Goal: Communication & Community: Answer question/provide support

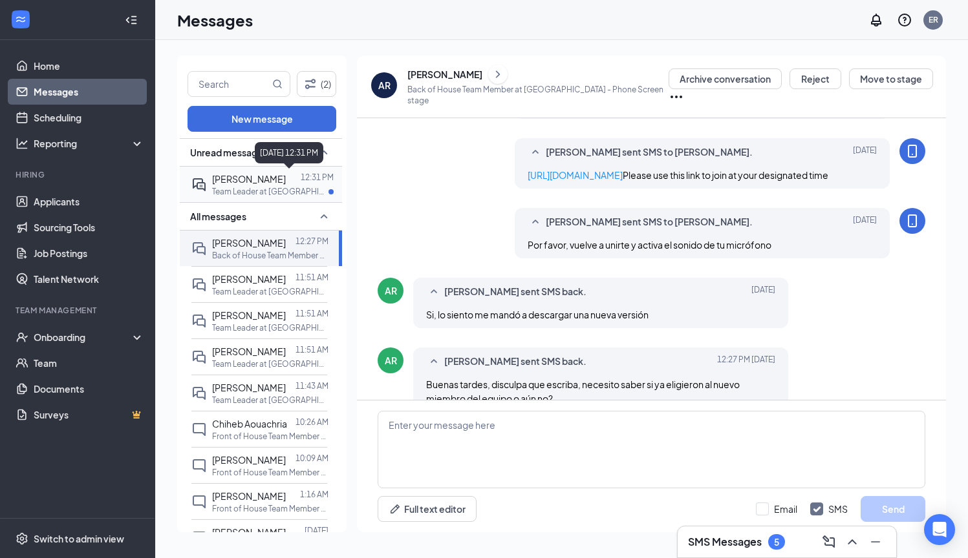
scroll to position [377, 0]
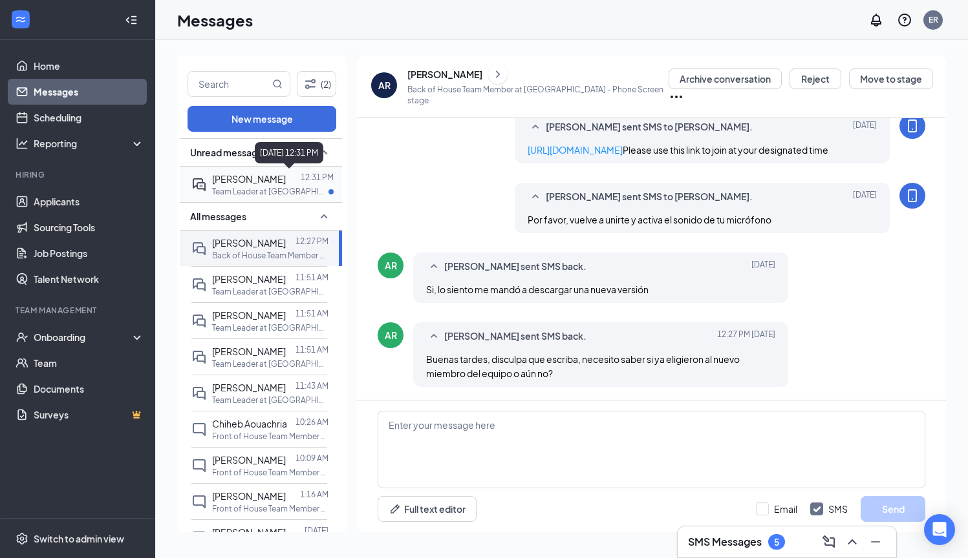
click at [301, 181] on p "12:31 PM" at bounding box center [317, 177] width 33 height 11
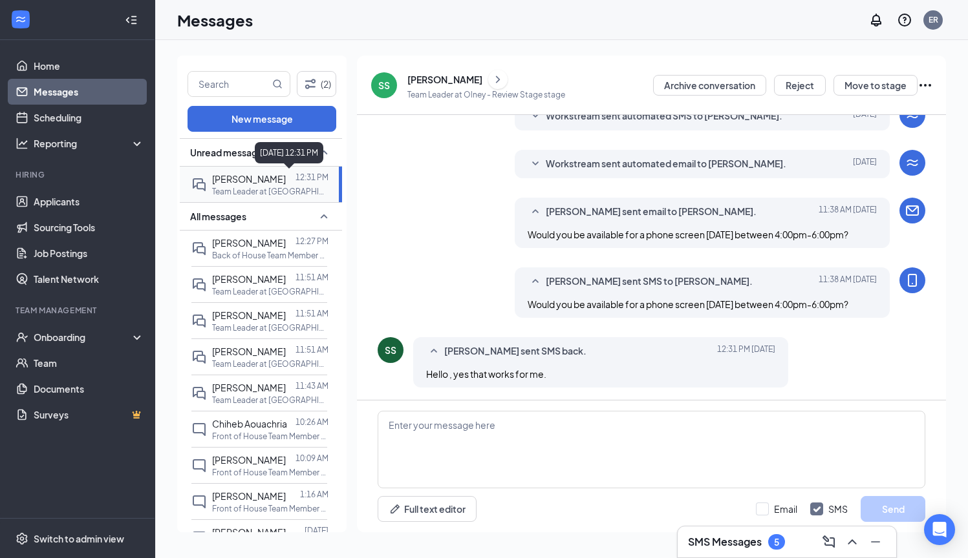
scroll to position [242, 0]
click at [428, 81] on div "[PERSON_NAME]" at bounding box center [444, 79] width 75 height 13
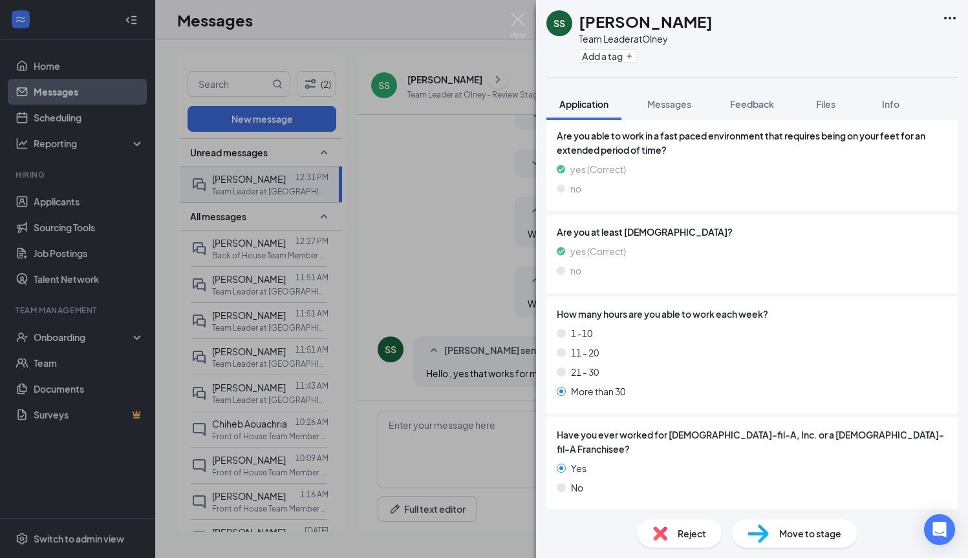
scroll to position [273, 0]
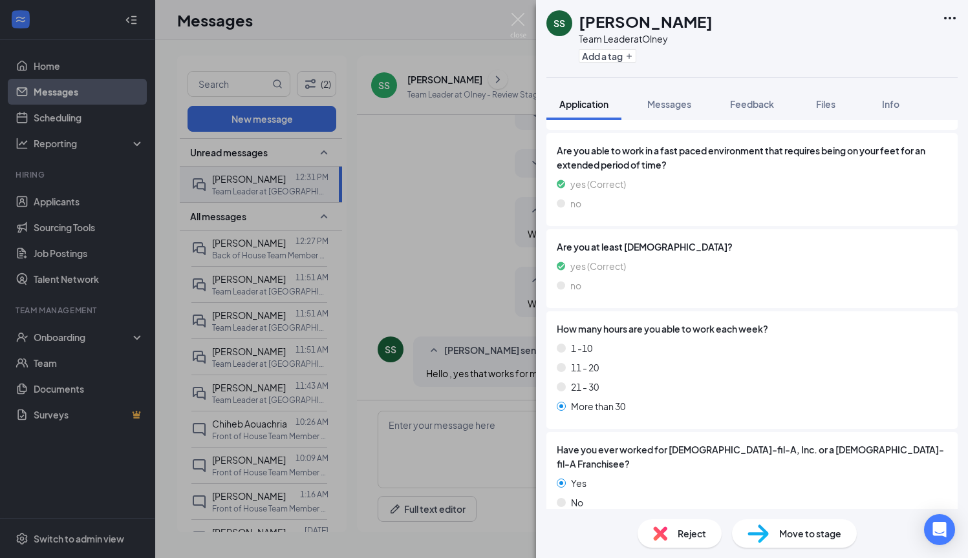
click at [256, 239] on div "SS [PERSON_NAME] Team Leader at Olney Add a tag Application Messages Feedback F…" at bounding box center [484, 279] width 968 height 558
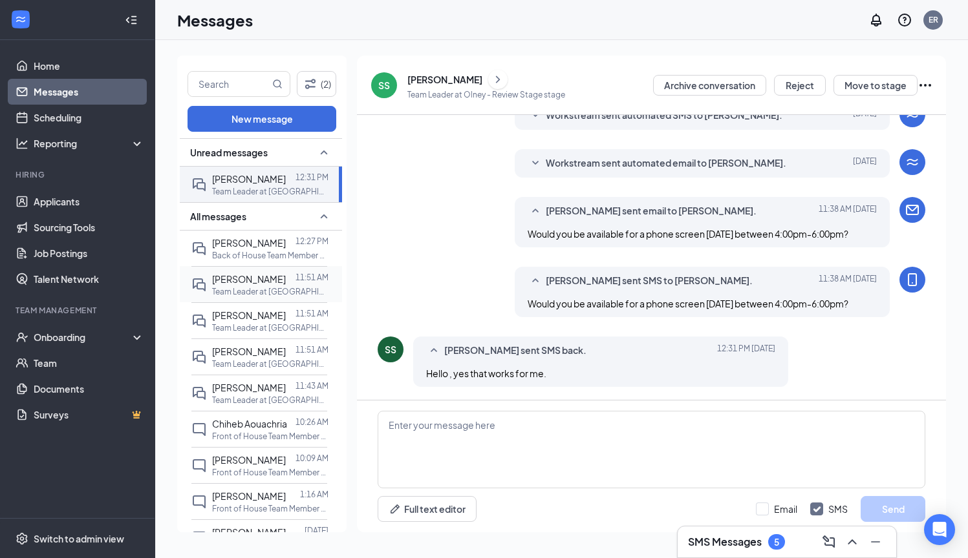
click at [286, 279] on div at bounding box center [291, 279] width 10 height 14
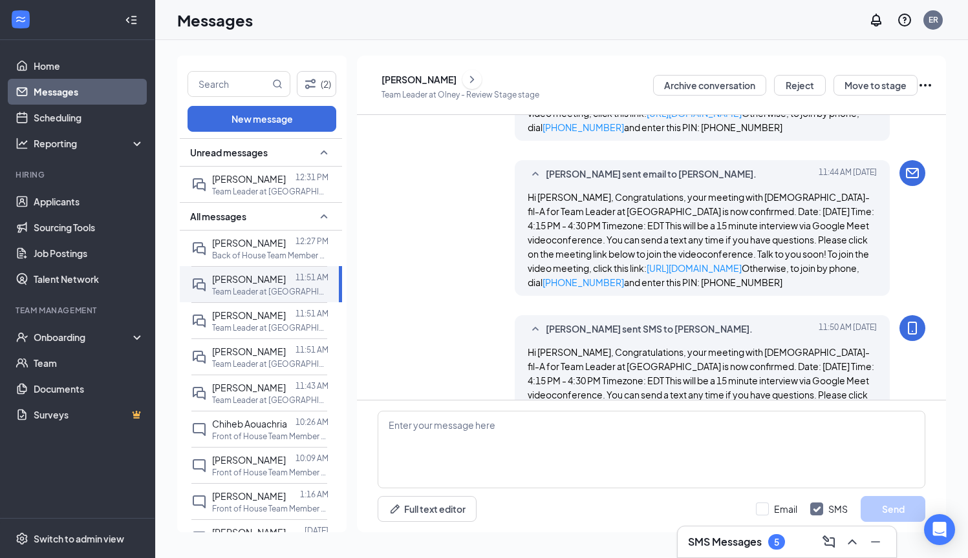
scroll to position [634, 0]
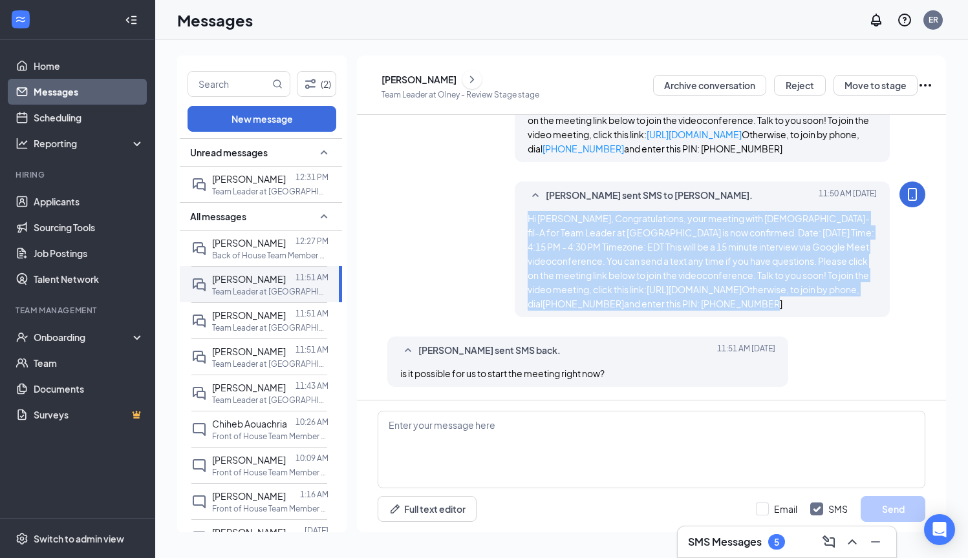
drag, startPoint x: 526, startPoint y: 217, endPoint x: 730, endPoint y: 309, distance: 224.2
click at [730, 309] on div "[PERSON_NAME] sent SMS to [PERSON_NAME]. [DATE] 11:50 AM Hi [PERSON_NAME], Cong…" at bounding box center [701, 250] width 375 height 136
copy span "Hi [PERSON_NAME], Congratulations, your meeting with [DEMOGRAPHIC_DATA]-fil-A f…"
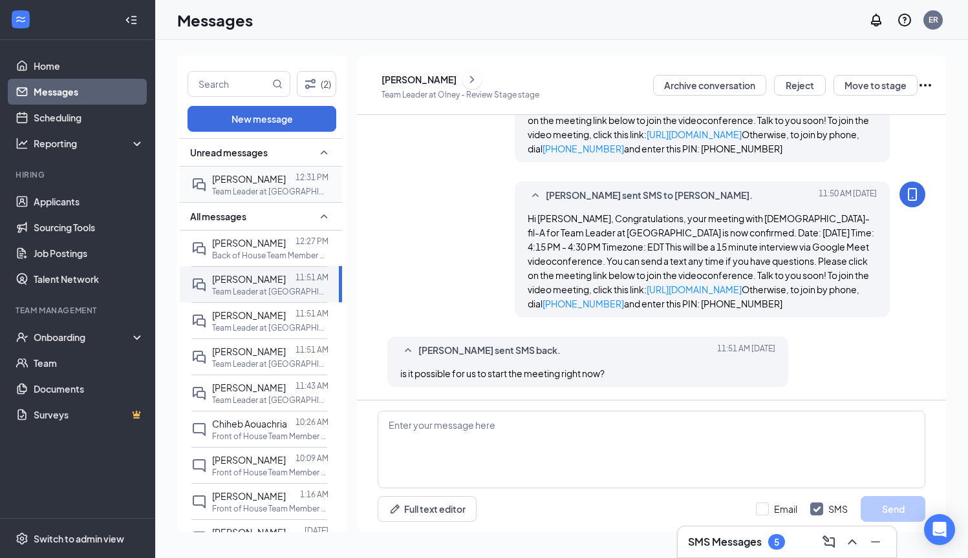
click at [286, 179] on div at bounding box center [291, 179] width 10 height 14
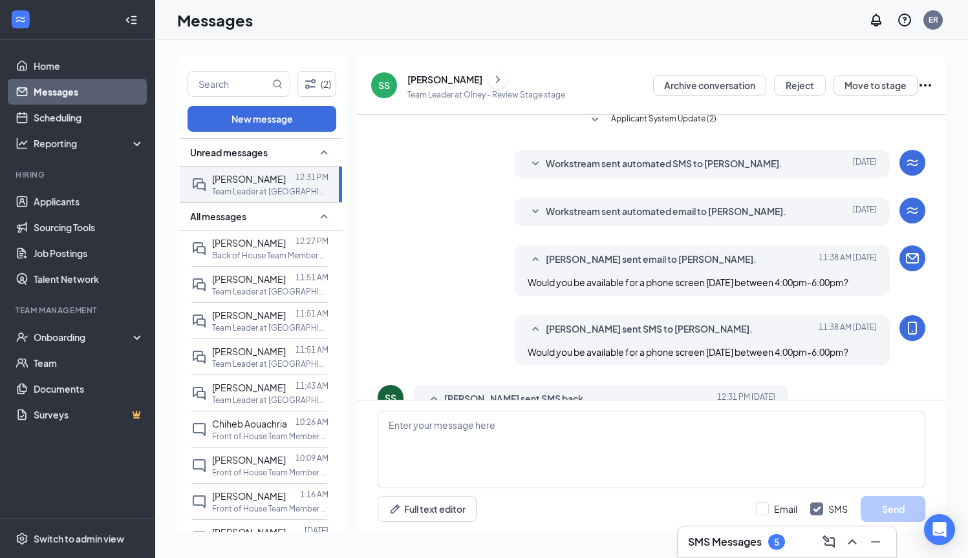
scroll to position [242, 0]
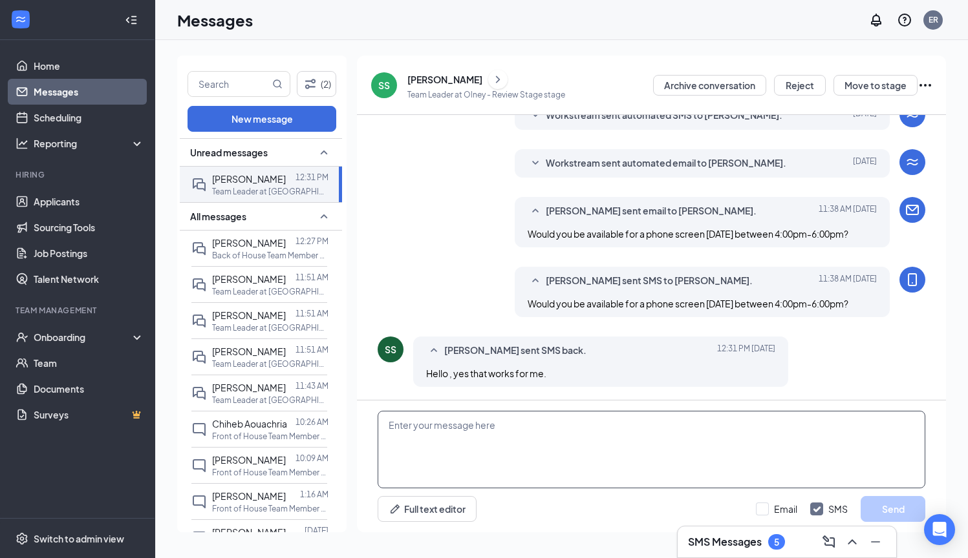
click at [554, 440] on textarea at bounding box center [650, 450] width 547 height 78
paste textarea "Hi [PERSON_NAME], Congratulations, your meeting with [DEMOGRAPHIC_DATA]-fil-A f…"
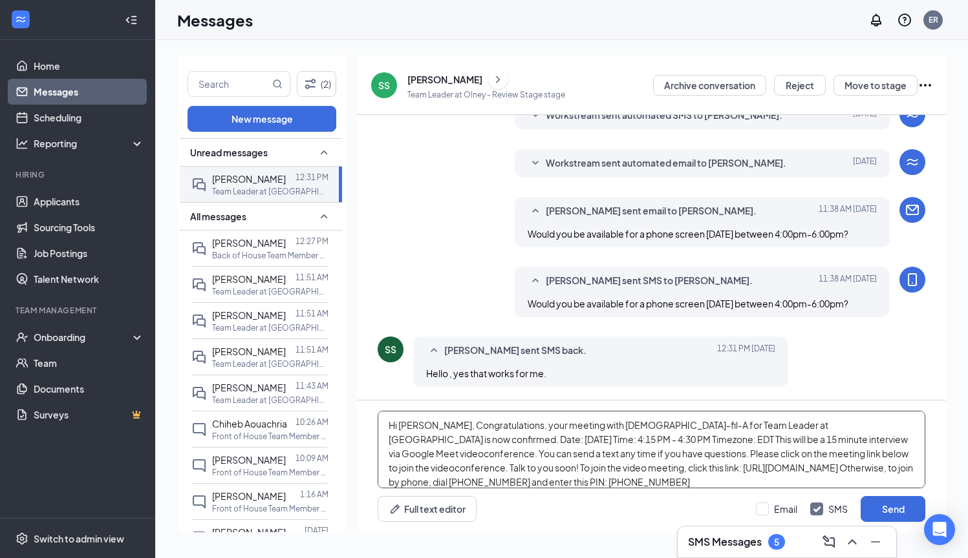
drag, startPoint x: 401, startPoint y: 423, endPoint x: 423, endPoint y: 423, distance: 22.6
click at [423, 423] on textarea "Hi [PERSON_NAME], Congratulations, your meeting with [DEMOGRAPHIC_DATA]-fil-A f…" at bounding box center [650, 450] width 547 height 78
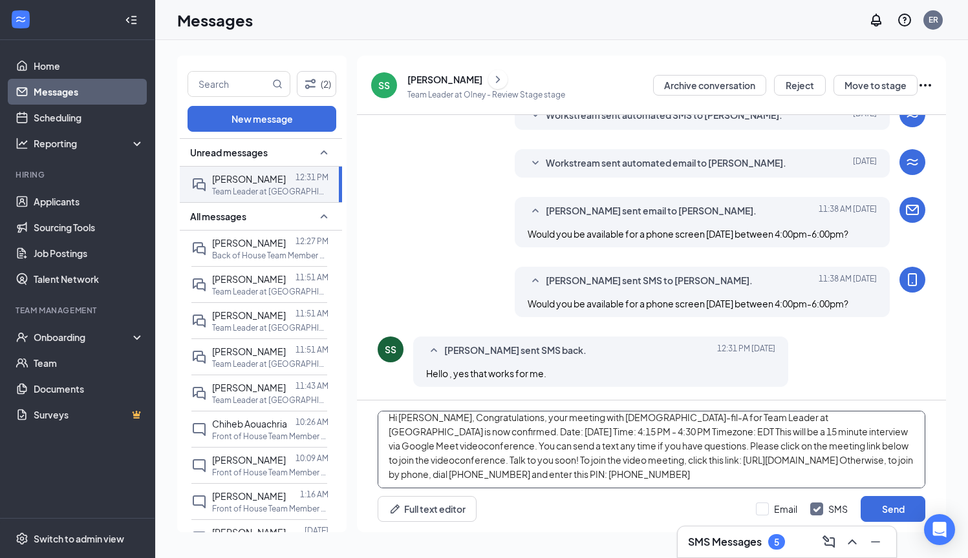
scroll to position [8, 0]
click at [454, 434] on textarea "Hi [PERSON_NAME], Congratulations, your meeting with [DEMOGRAPHIC_DATA]-fil-A f…" at bounding box center [650, 450] width 547 height 78
click at [495, 434] on textarea "Hi [PERSON_NAME], Congratulations, your meeting with [DEMOGRAPHIC_DATA]-fil-A f…" at bounding box center [650, 450] width 547 height 78
type textarea "Hi [PERSON_NAME], Congratulations, your meeting with [DEMOGRAPHIC_DATA]-fil-A f…"
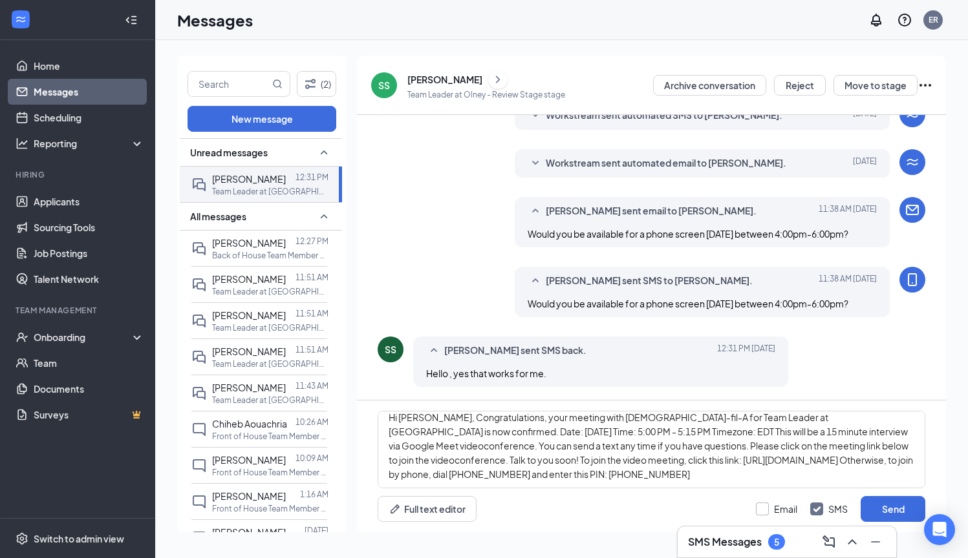
click at [763, 508] on input "Email" at bounding box center [776, 509] width 41 height 13
checkbox input "true"
click at [865, 505] on button "Send" at bounding box center [892, 509] width 65 height 26
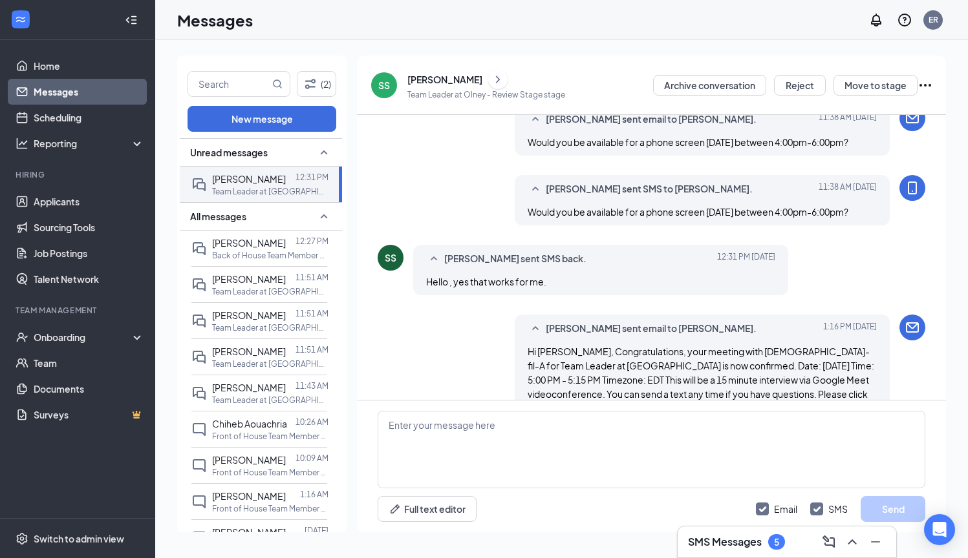
scroll to position [212, 0]
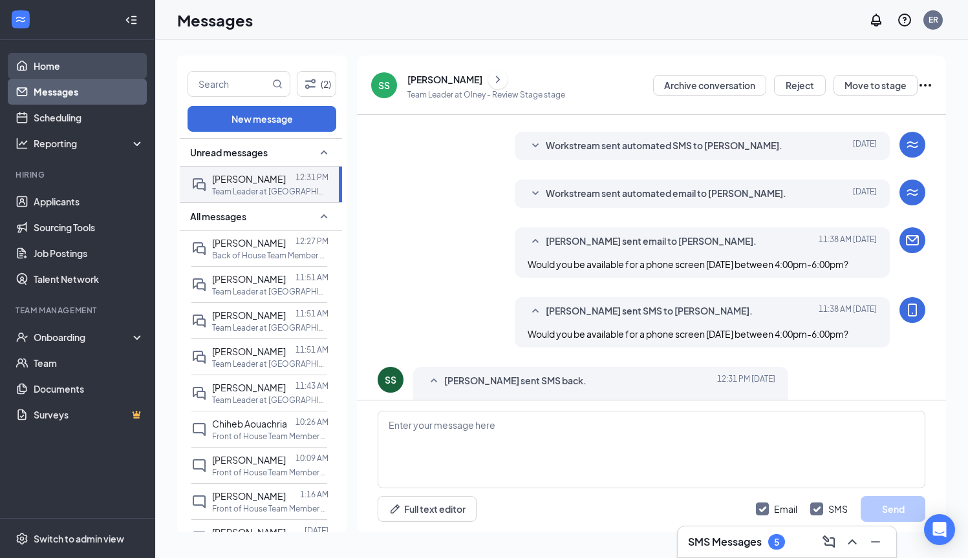
click at [100, 66] on link "Home" at bounding box center [89, 66] width 111 height 26
